Goal: Task Accomplishment & Management: Manage account settings

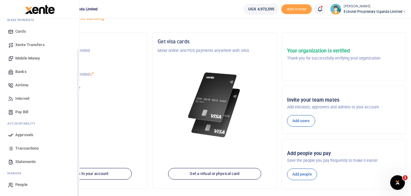
scroll to position [31, 0]
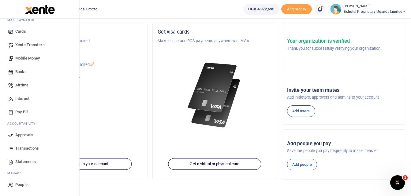
click at [23, 161] on span "Statements" at bounding box center [25, 162] width 20 height 6
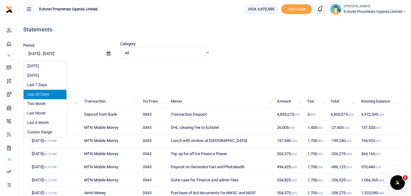
click at [40, 52] on input "[DATE] - [DATE]" at bounding box center [62, 54] width 79 height 10
click at [41, 133] on li "Custom Range" at bounding box center [45, 132] width 43 height 9
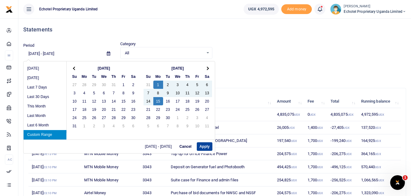
click at [202, 147] on button "Apply" at bounding box center [205, 147] width 16 height 9
type input "[DATE] - [DATE]"
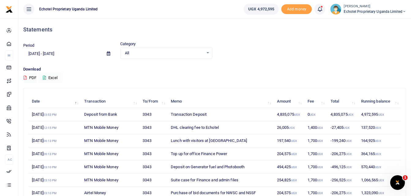
click at [52, 75] on button "Excel" at bounding box center [50, 78] width 25 height 10
